Goal: Task Accomplishment & Management: Use online tool/utility

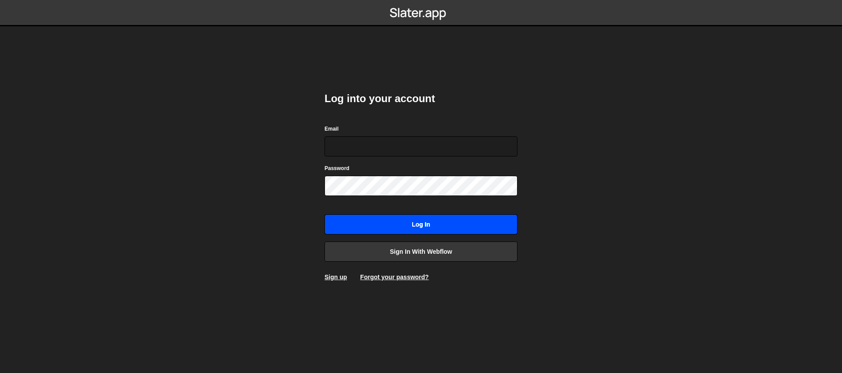
click at [383, 225] on input "Log in" at bounding box center [421, 225] width 193 height 20
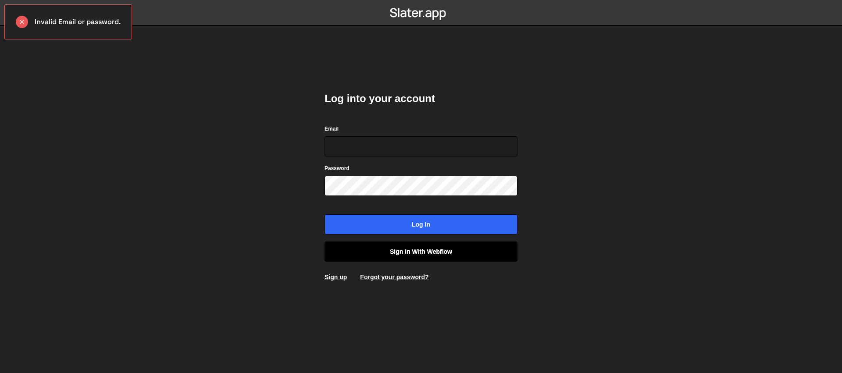
click at [383, 257] on link "Sign in with Webflow" at bounding box center [421, 252] width 193 height 20
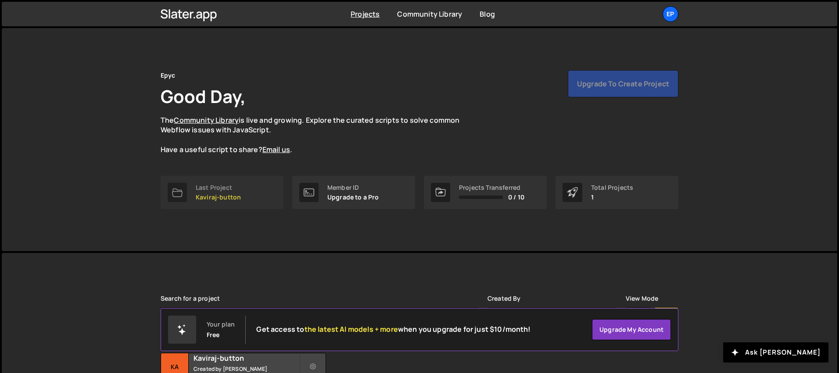
click at [235, 184] on div "Last Project" at bounding box center [218, 187] width 45 height 7
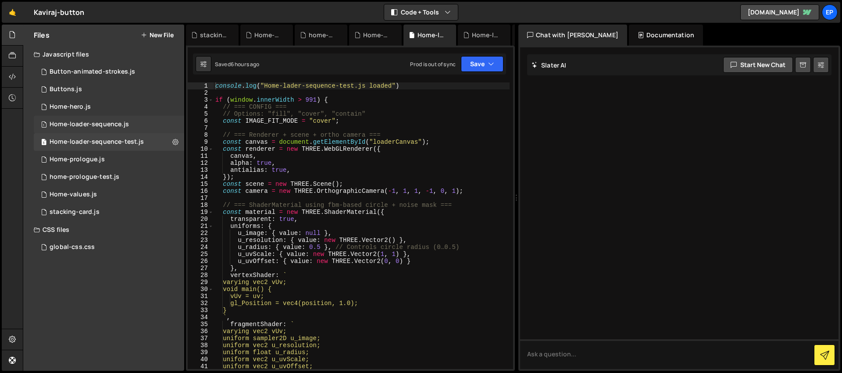
click at [87, 127] on div "Home-loader-sequence.js" at bounding box center [89, 125] width 79 height 8
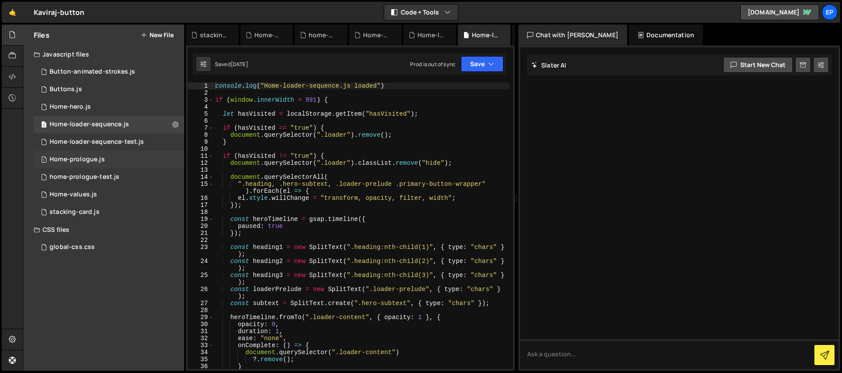
click at [91, 161] on div "Home-prologue.js" at bounding box center [77, 160] width 55 height 8
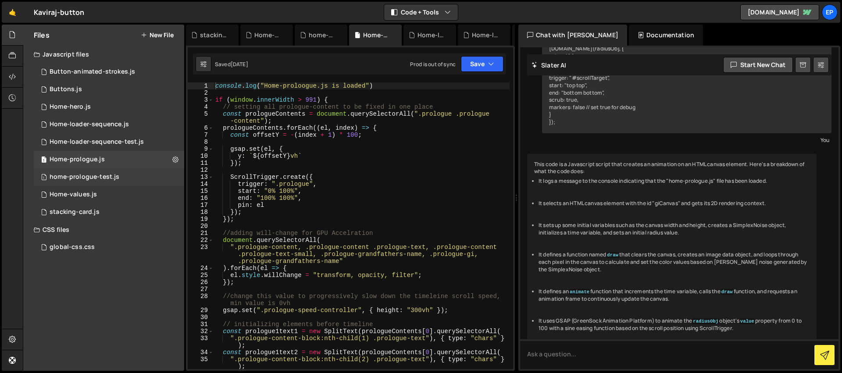
scroll to position [630, 0]
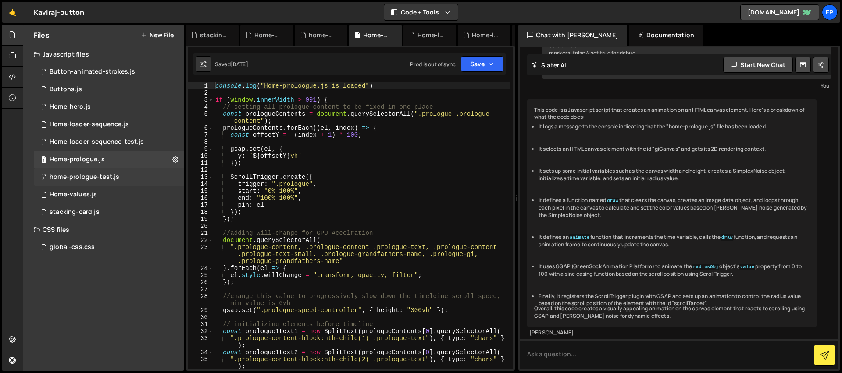
click at [85, 183] on div "1 home-prologue-test.js 0" at bounding box center [109, 177] width 150 height 18
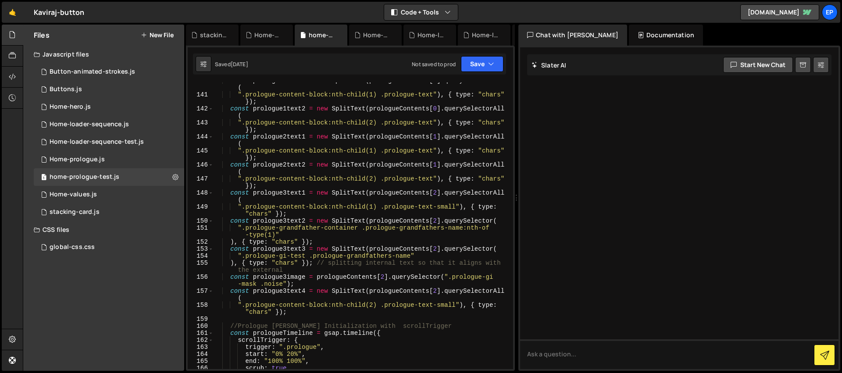
scroll to position [969, 0]
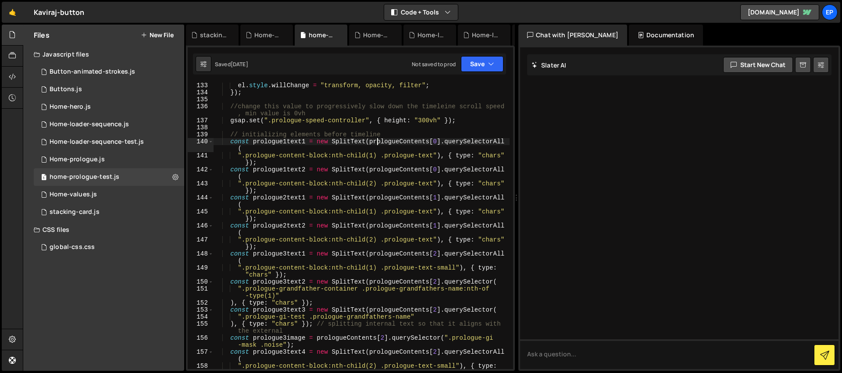
click at [378, 143] on div "el . style . willChange = "transform, opacity, filter" ; }) ; //change this val…" at bounding box center [362, 236] width 296 height 308
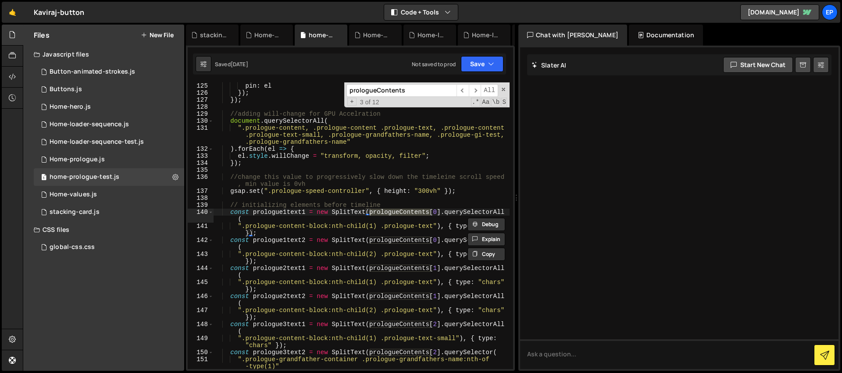
scroll to position [898, 0]
click at [461, 89] on span "​" at bounding box center [463, 90] width 12 height 13
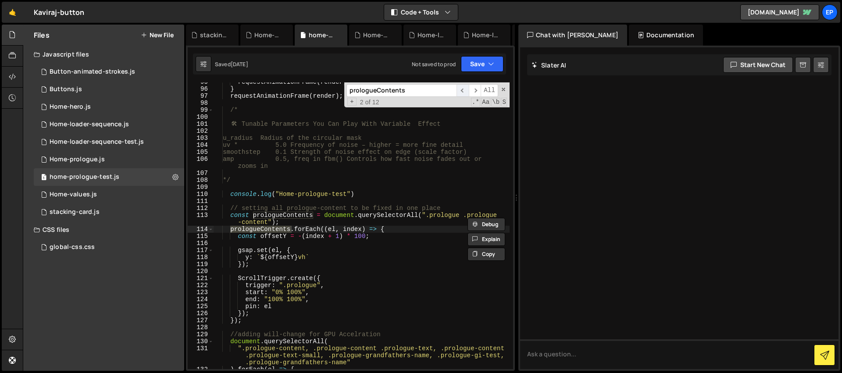
scroll to position [678, 0]
click at [461, 89] on span "​" at bounding box center [463, 90] width 12 height 13
click at [476, 89] on span "​" at bounding box center [475, 90] width 12 height 13
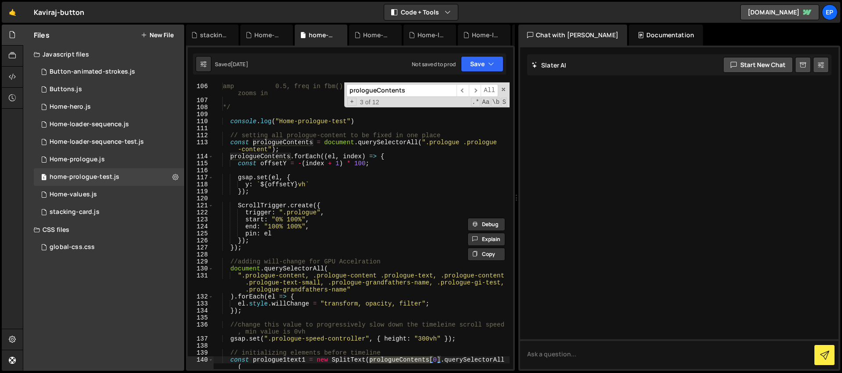
scroll to position [751, 0]
click at [267, 149] on div "smoothstep 0.1 Strength of noise effect on edge (scale factor) amp 0.5, freq in…" at bounding box center [362, 230] width 296 height 308
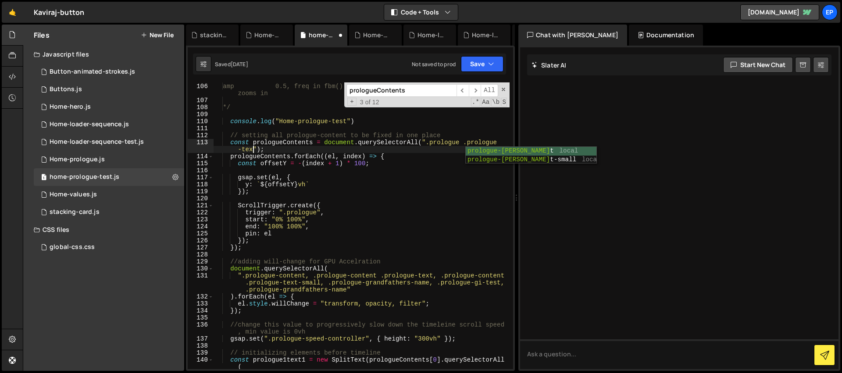
scroll to position [0, 21]
type textarea "const prologueContents = document.querySelectorAll(".prologue .prologue-test");"
click at [481, 65] on button "Save" at bounding box center [482, 64] width 43 height 16
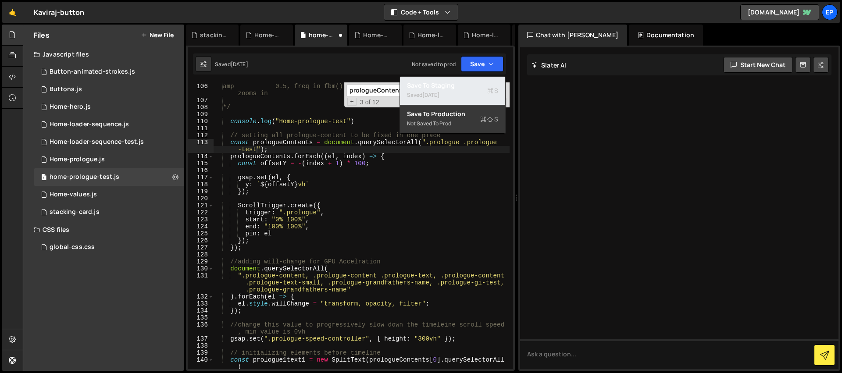
click at [485, 79] on button "Save to Staging S Saved [DATE]" at bounding box center [452, 91] width 105 height 29
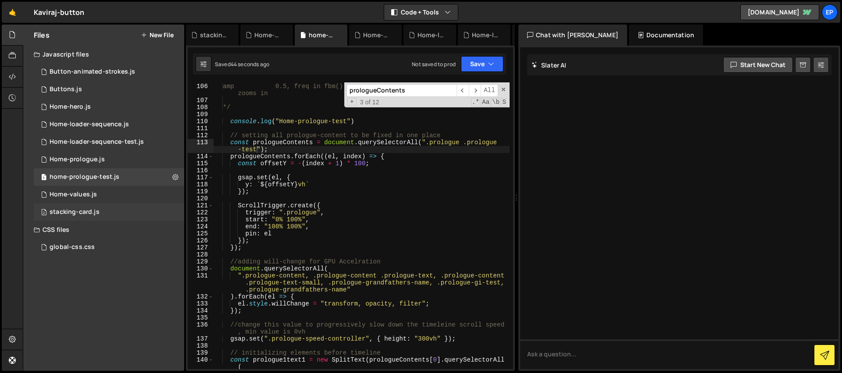
click at [93, 214] on div "stacking-card.js" at bounding box center [75, 212] width 50 height 8
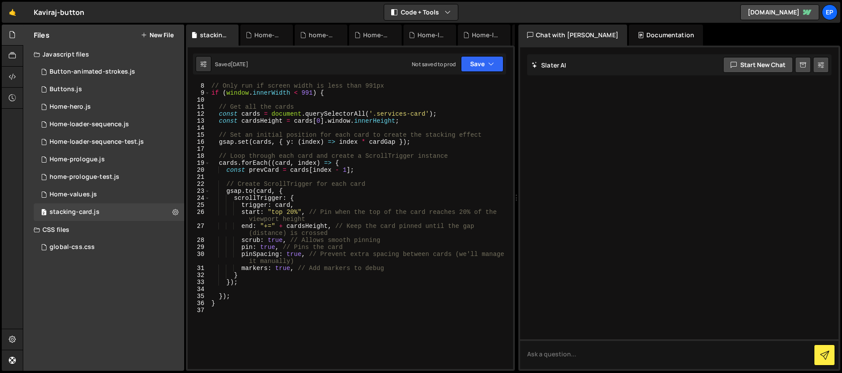
scroll to position [0, 0]
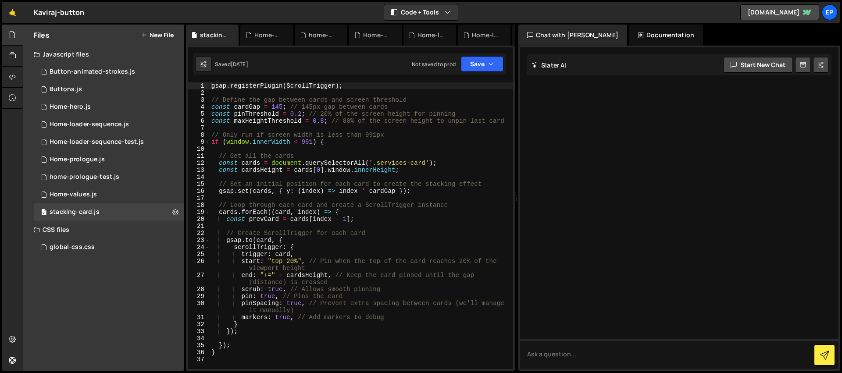
type textarea "gsap.registerPlugin(ScrollTrigger);"
click at [354, 87] on div "gsap . registerPlugin ( ScrollTrigger ) ; // Define the gap between cards and s…" at bounding box center [362, 232] width 304 height 301
drag, startPoint x: 354, startPoint y: 87, endPoint x: 190, endPoint y: 66, distance: 166.3
click at [190, 66] on div "XXXXXXXXXXXXXXXXXXXXXXXXXXXXXXXXXXXXXXXXXXXXXXXXXXXXXXXXXXXXXXXXXXXXXXXXXXXXXXX…" at bounding box center [350, 209] width 329 height 326
click at [103, 197] on div "2 Home-values.js 0" at bounding box center [109, 195] width 150 height 18
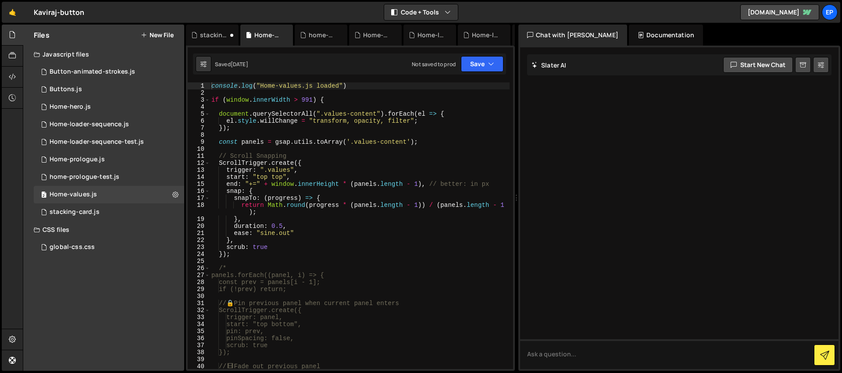
type textarea "if (window.innerWidth > 991) {"
drag, startPoint x: 339, startPoint y: 97, endPoint x: 198, endPoint y: 100, distance: 140.4
click at [198, 100] on div "if (window.innerWidth > 991) { 1 2 3 4 5 6 7 8 9 10 11 12 13 14 15 16 17 18 19 …" at bounding box center [351, 225] width 326 height 287
click at [107, 208] on div "2 stacking-card.js 0" at bounding box center [109, 213] width 150 height 18
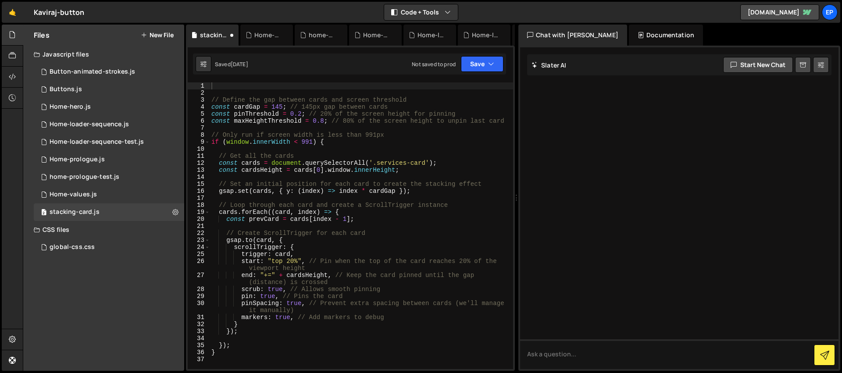
click at [251, 89] on div "// Define the gap between cards and screen threshold const cardGap = 145 ; // 1…" at bounding box center [362, 232] width 304 height 301
paste textarea "if (window.innerWidth > 991) {"
click at [298, 88] on div "if ( window . innerWidth > 991 ) { // Define the gap between cards and screen t…" at bounding box center [362, 232] width 304 height 301
click at [259, 350] on div "if ( window . innerWidth < 991 ) { // Define the gap between cards and screen t…" at bounding box center [362, 232] width 304 height 301
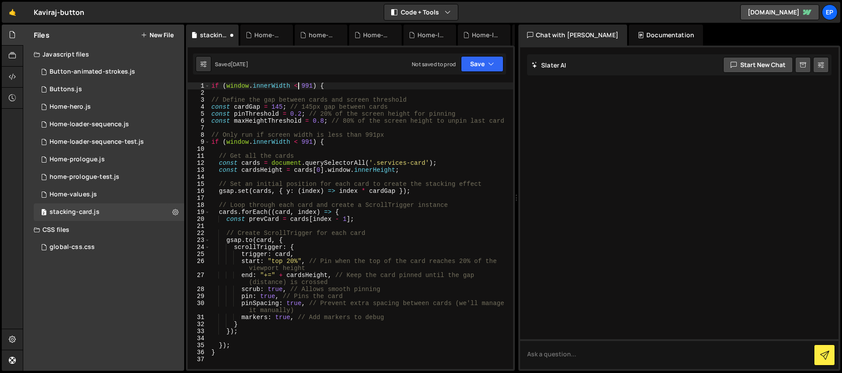
type textarea "}"
click at [486, 63] on button "Save" at bounding box center [482, 64] width 43 height 16
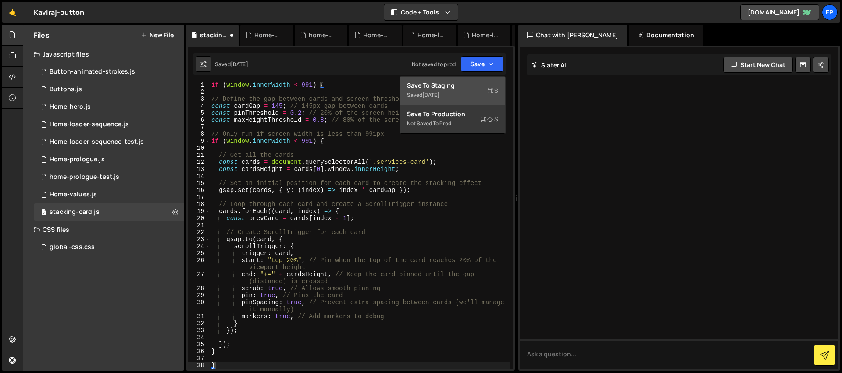
click at [477, 83] on div "Save to Staging S" at bounding box center [452, 85] width 91 height 9
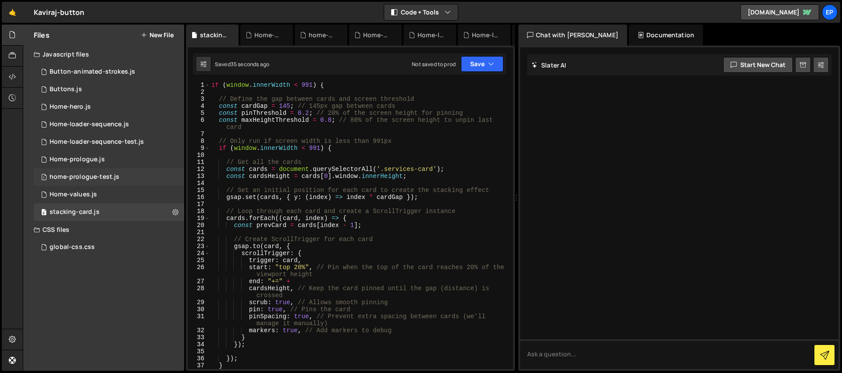
click at [97, 181] on div "home-prologue-test.js" at bounding box center [85, 177] width 70 height 8
click at [94, 197] on div "Home-values.js" at bounding box center [73, 195] width 47 height 8
click at [93, 177] on div "home-prologue-test.js" at bounding box center [85, 177] width 70 height 8
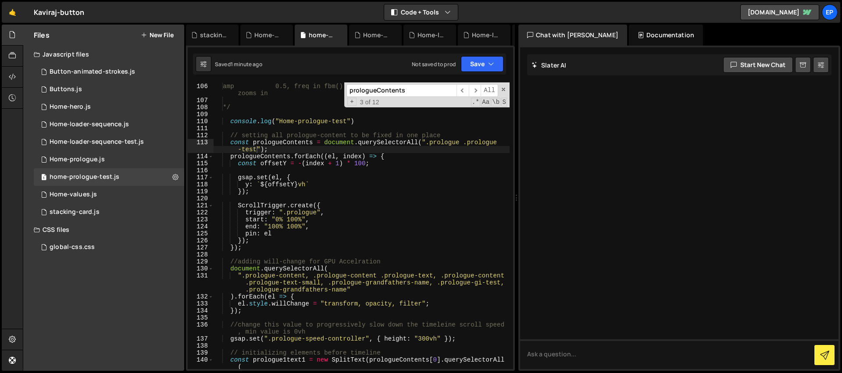
click at [125, 280] on div "Files New File Javascript files 1 Button-animated-strokes.js 0 1 Buttons.js 0 2…" at bounding box center [103, 198] width 161 height 347
click at [112, 176] on div "home-prologue-test.js" at bounding box center [85, 177] width 70 height 8
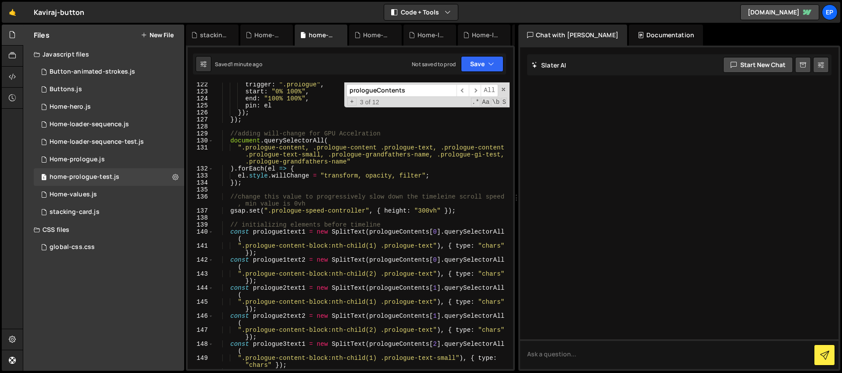
scroll to position [692, 0]
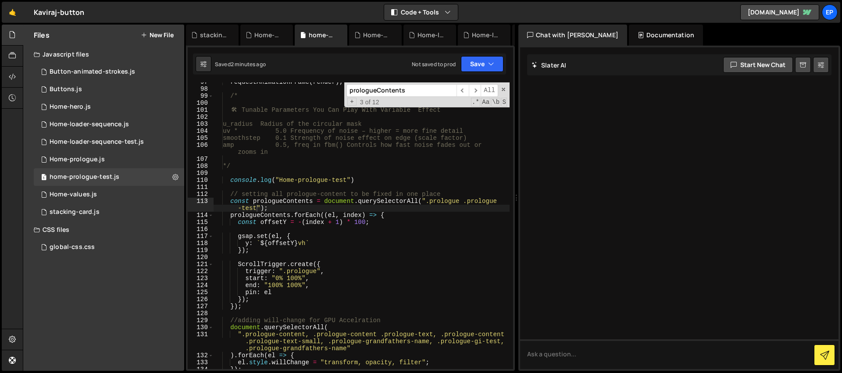
click at [505, 88] on span at bounding box center [504, 89] width 6 height 6
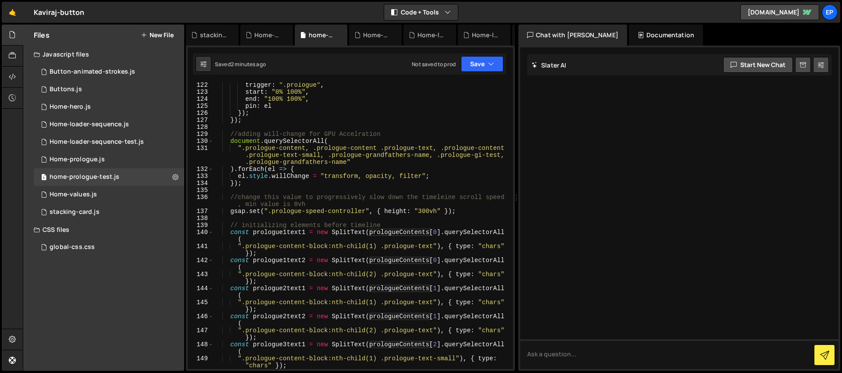
scroll to position [905, 0]
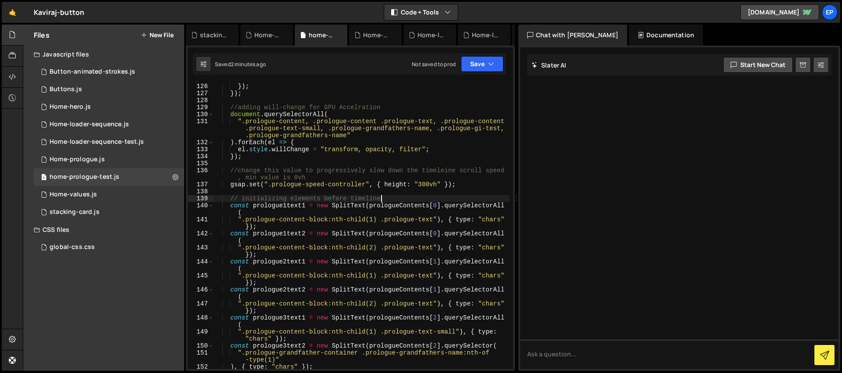
click at [447, 195] on div "pin : el }) ; }) ; //adding will-change for GPU Accelration document . querySel…" at bounding box center [362, 226] width 296 height 301
click at [451, 208] on div "pin : el }) ; }) ; //adding will-change for GPU Accelration document . querySel…" at bounding box center [362, 226] width 296 height 301
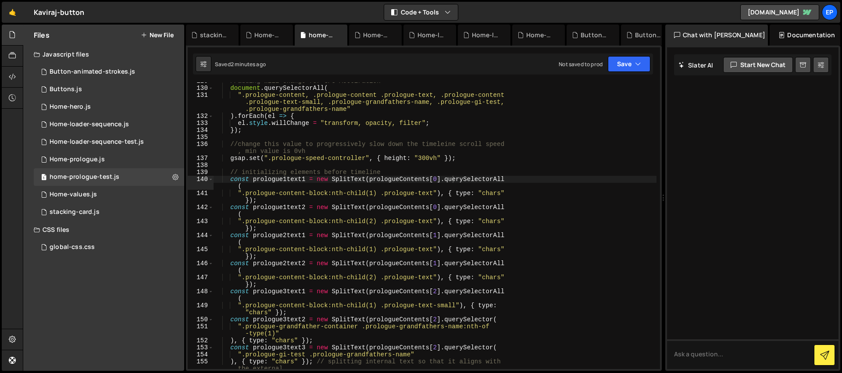
scroll to position [910, 0]
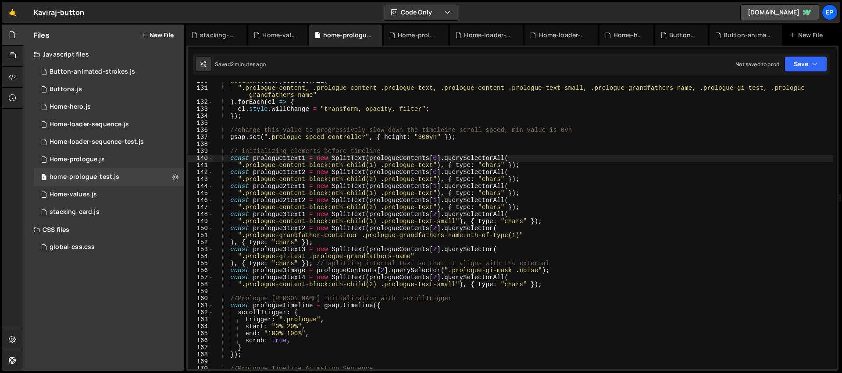
drag, startPoint x: 517, startPoint y: 85, endPoint x: 842, endPoint y: 64, distance: 325.8
click at [842, 64] on div at bounding box center [841, 198] width 4 height 347
type textarea "// initializing elements before timeline"
click at [404, 149] on div "document . querySelectorAll ( ".prologue-content, .prologue-content .prologue-t…" at bounding box center [524, 228] width 620 height 301
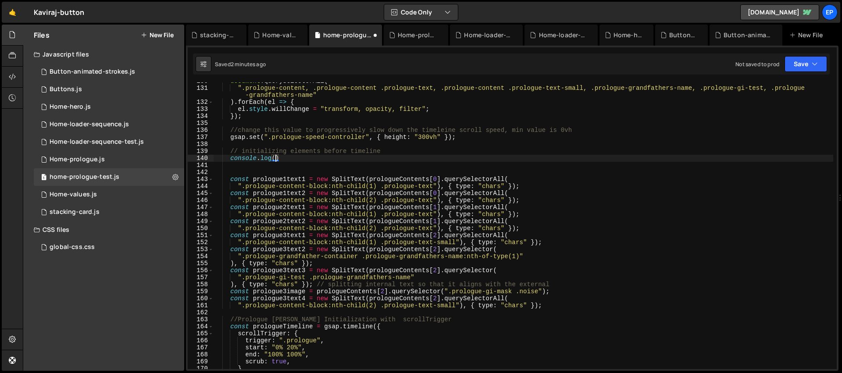
scroll to position [0, 4]
paste textarea "prologueContents"
click at [534, 186] on div "document . querySelectorAll ( ".prologue-content, .prologue-content .prologue-t…" at bounding box center [524, 228] width 620 height 301
type textarea "".prologue-content-block:nth-child(1) .prologue-text"), { type: "chars" });"
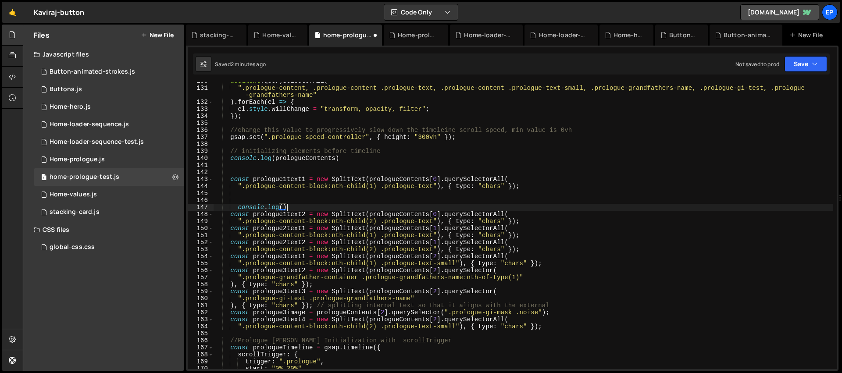
scroll to position [0, 4]
click at [276, 179] on div "document . querySelectorAll ( ".prologue-content, .prologue-content .prologue-t…" at bounding box center [524, 228] width 620 height 301
click at [282, 205] on div "document . querySelectorAll ( ".prologue-content, .prologue-content .prologue-t…" at bounding box center [524, 228] width 620 height 301
paste textarea "prologue1text1"
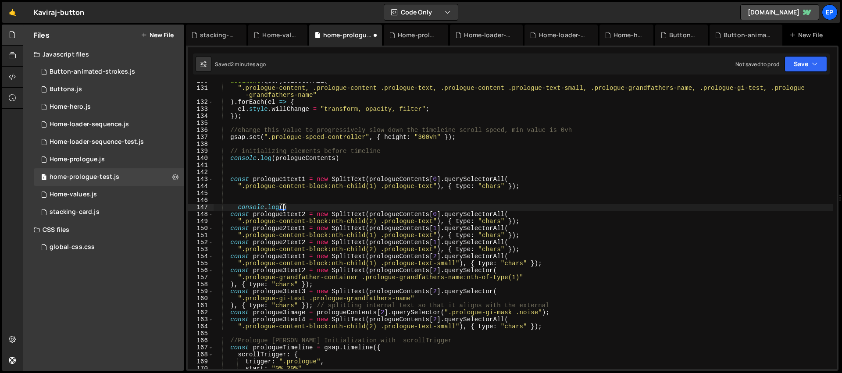
type textarea "console.log(prologue1text1)"
click at [375, 200] on div "document . querySelectorAll ( ".prologue-content, .prologue-content .prologue-t…" at bounding box center [524, 228] width 620 height 301
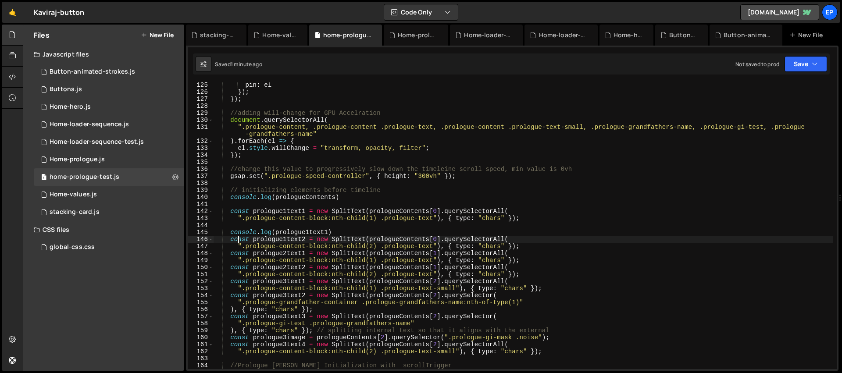
scroll to position [871, 0]
click at [303, 198] on div "pin : el }) ; }) ; //adding will-change for GPU Accelration document . querySel…" at bounding box center [524, 232] width 620 height 301
type textarea "console.log(prologueContents)"
click at [303, 198] on div "pin : el }) ; }) ; //adding will-change for GPU Accelration document . querySel…" at bounding box center [524, 232] width 620 height 301
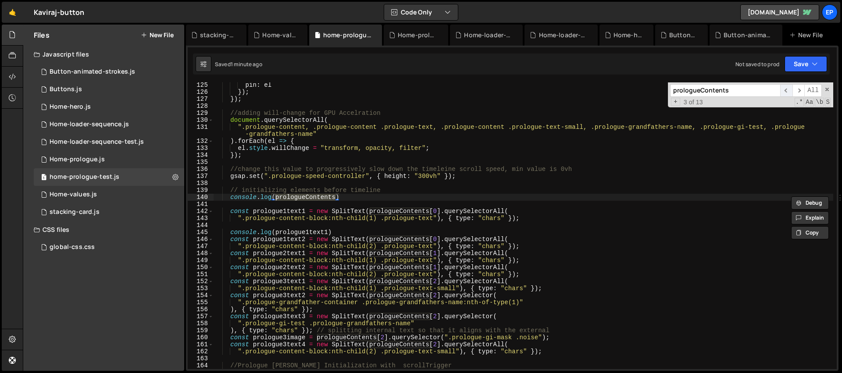
click at [788, 87] on span "​" at bounding box center [786, 90] width 12 height 13
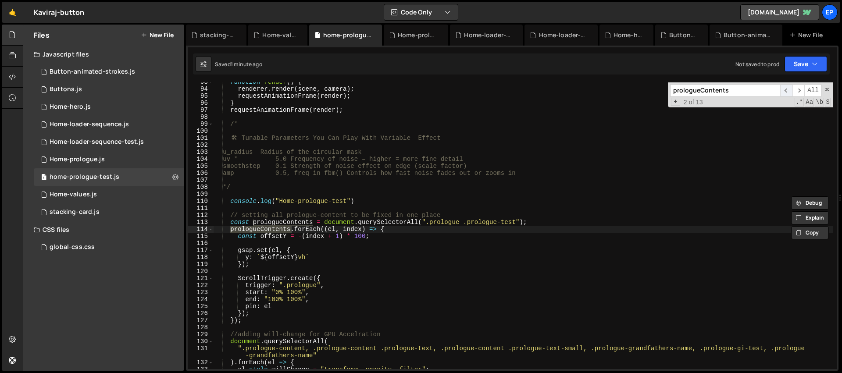
click at [788, 87] on span "​" at bounding box center [786, 90] width 12 height 13
click at [417, 268] on div "function render ( ) { renderer . render ( scene , camera ) ; requestAnimationFr…" at bounding box center [524, 229] width 620 height 301
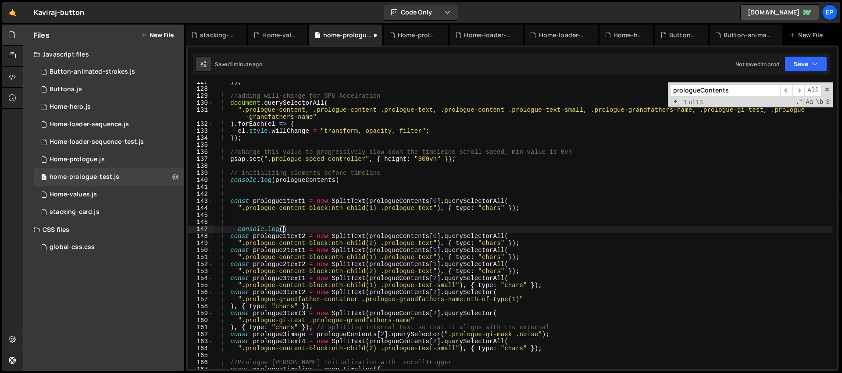
scroll to position [888, 0]
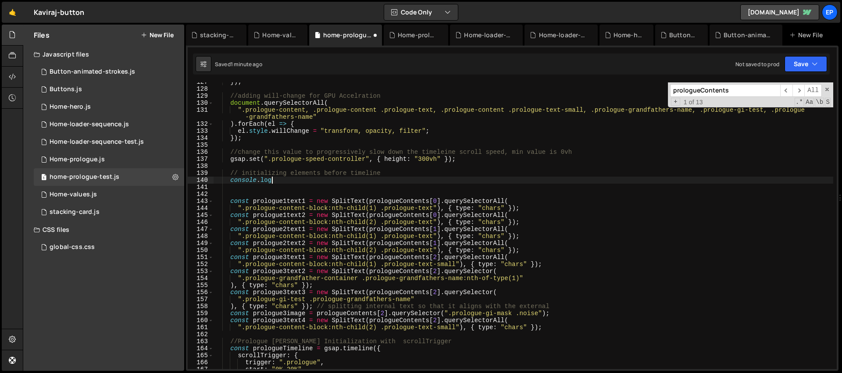
type textarea "console.lo"
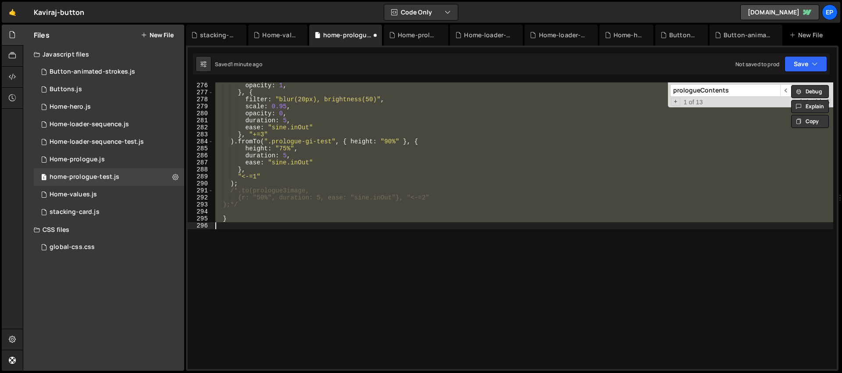
scroll to position [643, 0]
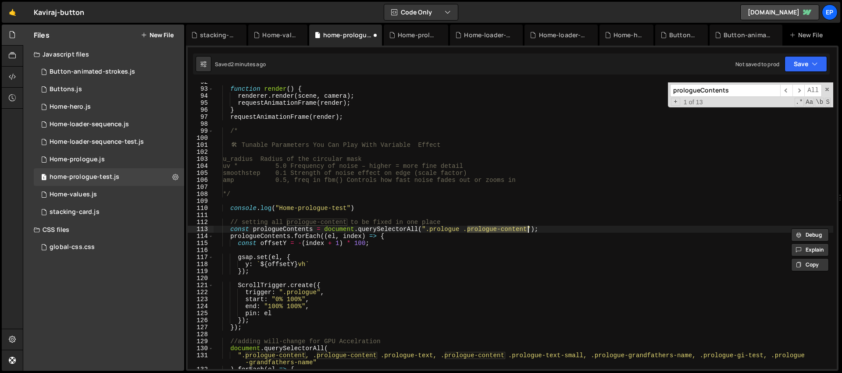
drag, startPoint x: 470, startPoint y: 227, endPoint x: 528, endPoint y: 226, distance: 58.4
click at [528, 226] on div "function render ( ) { renderer . render ( scene , camera ) ; requestAnimationFr…" at bounding box center [524, 229] width 620 height 301
paste textarea "gsap.set(el, {"
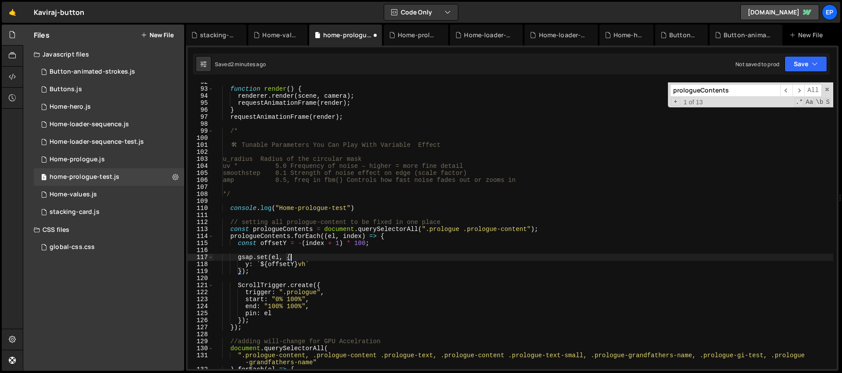
click at [558, 259] on div "function render ( ) { renderer . render ( scene , camera ) ; requestAnimationFr…" at bounding box center [524, 229] width 620 height 301
click at [445, 231] on div "function render ( ) { renderer . render ( scene , camera ) ; requestAnimationFr…" at bounding box center [524, 229] width 620 height 301
type textarea "const prologueContents = document.querySelectorAll(".prologue .prologue-content…"
click at [445, 231] on div "function render ( ) { renderer . render ( scene , camera ) ; requestAnimationFr…" at bounding box center [524, 229] width 620 height 301
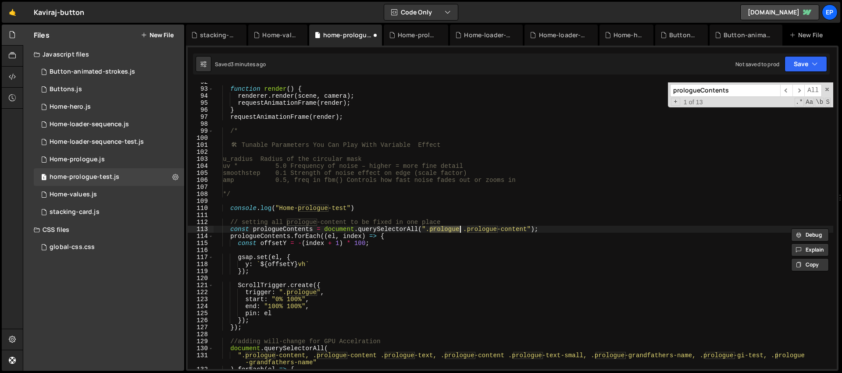
click at [519, 254] on div "function render ( ) { renderer . render ( scene , camera ) ; requestAnimationFr…" at bounding box center [524, 229] width 620 height 301
drag, startPoint x: 468, startPoint y: 228, endPoint x: 528, endPoint y: 229, distance: 60.1
click at [528, 229] on div "function render ( ) { renderer . render ( scene , camera ) ; requestAnimationFr…" at bounding box center [524, 229] width 620 height 301
paste textarea "prologue-content"
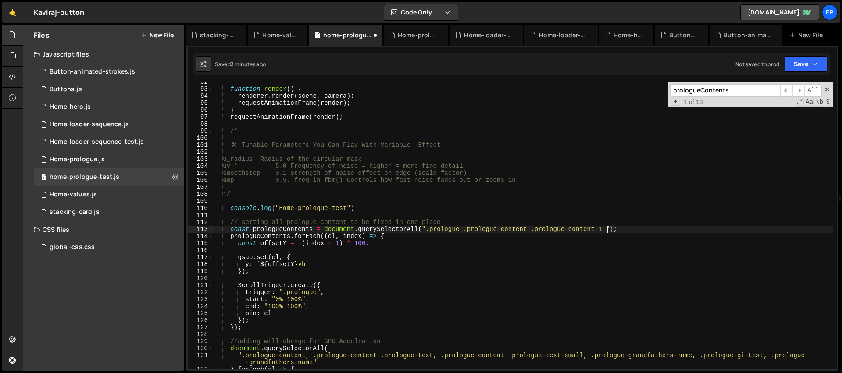
scroll to position [0, 28]
paste textarea "prologue-content"
type textarea "const prologueContents = document.querySelectorAll(".prologue .prologue-content…"
click at [598, 200] on div "function render ( ) { renderer . render ( scene , camera ) ; requestAnimationFr…" at bounding box center [524, 229] width 620 height 301
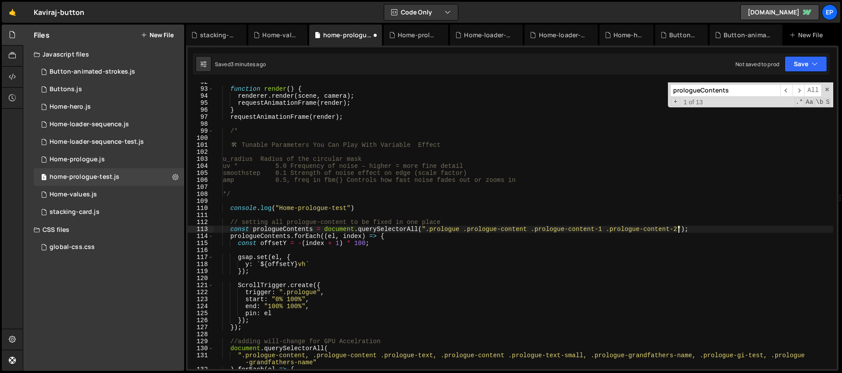
scroll to position [0, 0]
drag, startPoint x: 812, startPoint y: 65, endPoint x: 801, endPoint y: 82, distance: 20.3
click at [812, 65] on icon "button" at bounding box center [815, 64] width 6 height 9
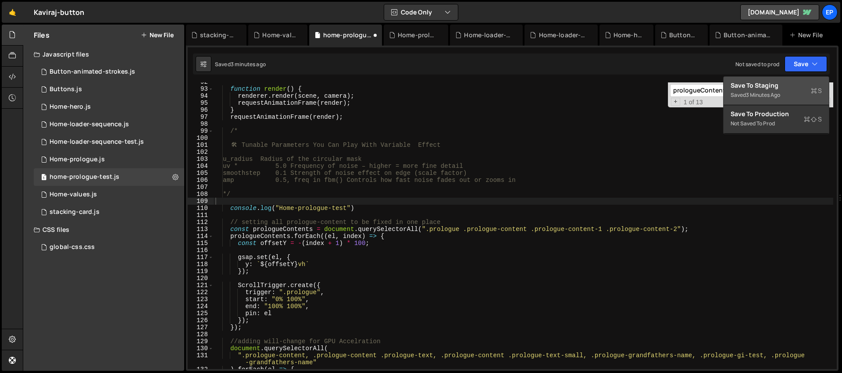
click at [793, 92] on div "Saved 3 minutes ago" at bounding box center [776, 95] width 91 height 11
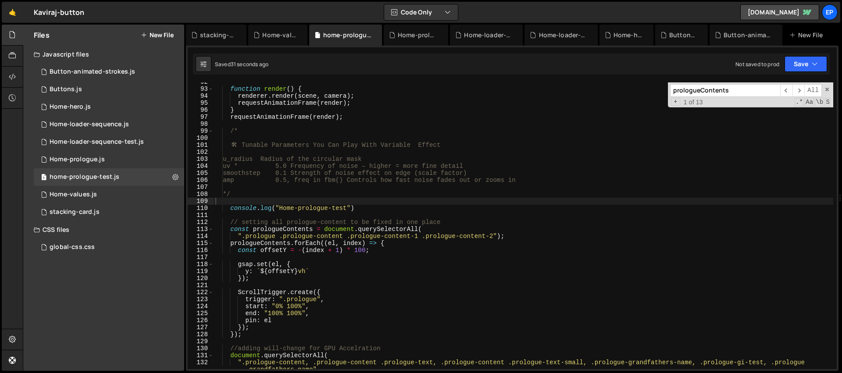
scroll to position [760, 0]
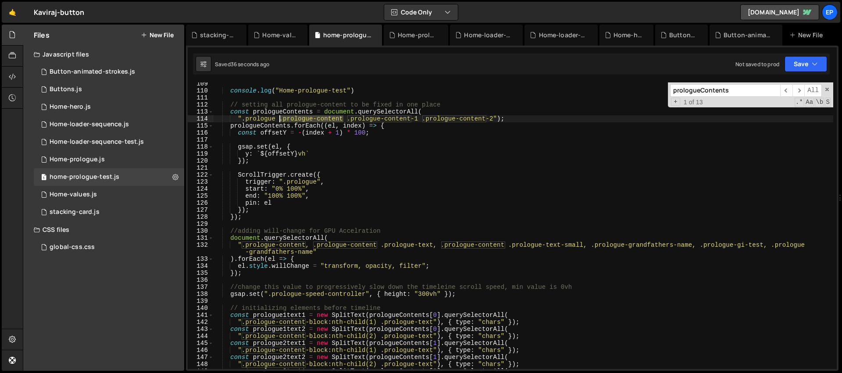
drag, startPoint x: 343, startPoint y: 119, endPoint x: 297, endPoint y: 114, distance: 47.1
click at [279, 121] on div "console . log ( "Home-prologue-test" ) // setting all prologue-content to be fi…" at bounding box center [524, 230] width 620 height 301
click at [811, 65] on button "Save" at bounding box center [806, 64] width 43 height 16
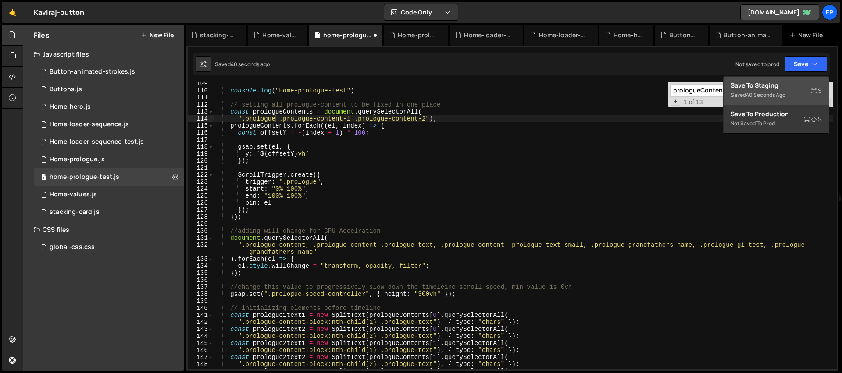
click at [784, 88] on div "Save to Staging S" at bounding box center [776, 85] width 91 height 9
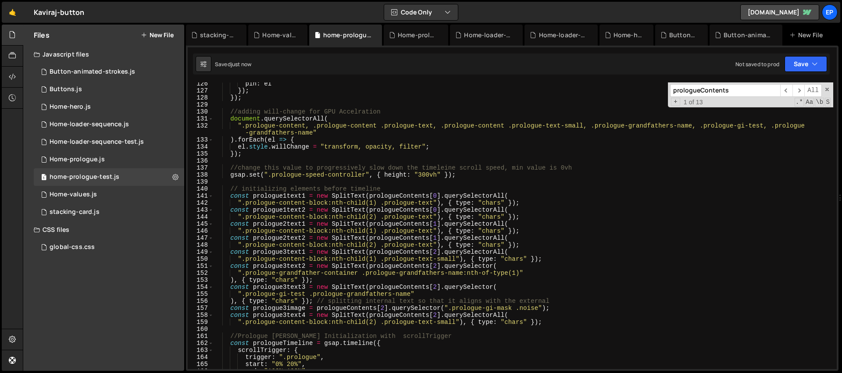
scroll to position [837, 0]
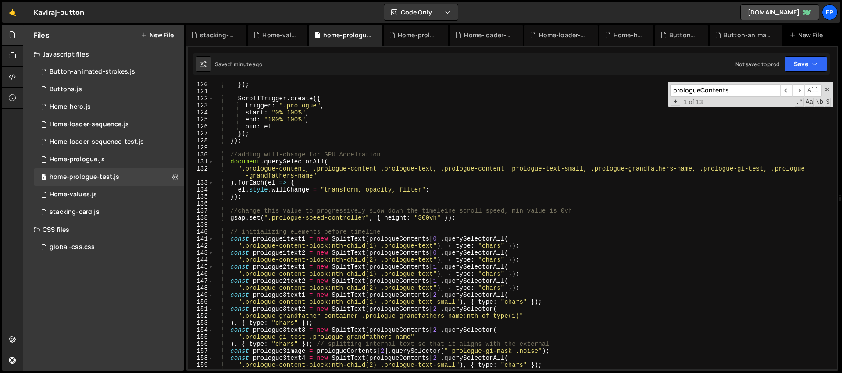
type textarea "".prologue-content-block:nth-child(1) .prologue-text"), { type: "chars" });"
drag, startPoint x: 246, startPoint y: 247, endPoint x: 366, endPoint y: 244, distance: 120.7
click at [365, 246] on div "}) ; ScrollTrigger . create ({ trigger : ".prologue" , start : "0% 100%" , end …" at bounding box center [524, 231] width 620 height 301
type input "prologue-content-block:nth-child"
click at [784, 90] on span "​" at bounding box center [786, 90] width 12 height 13
